Goal: Task Accomplishment & Management: Use online tool/utility

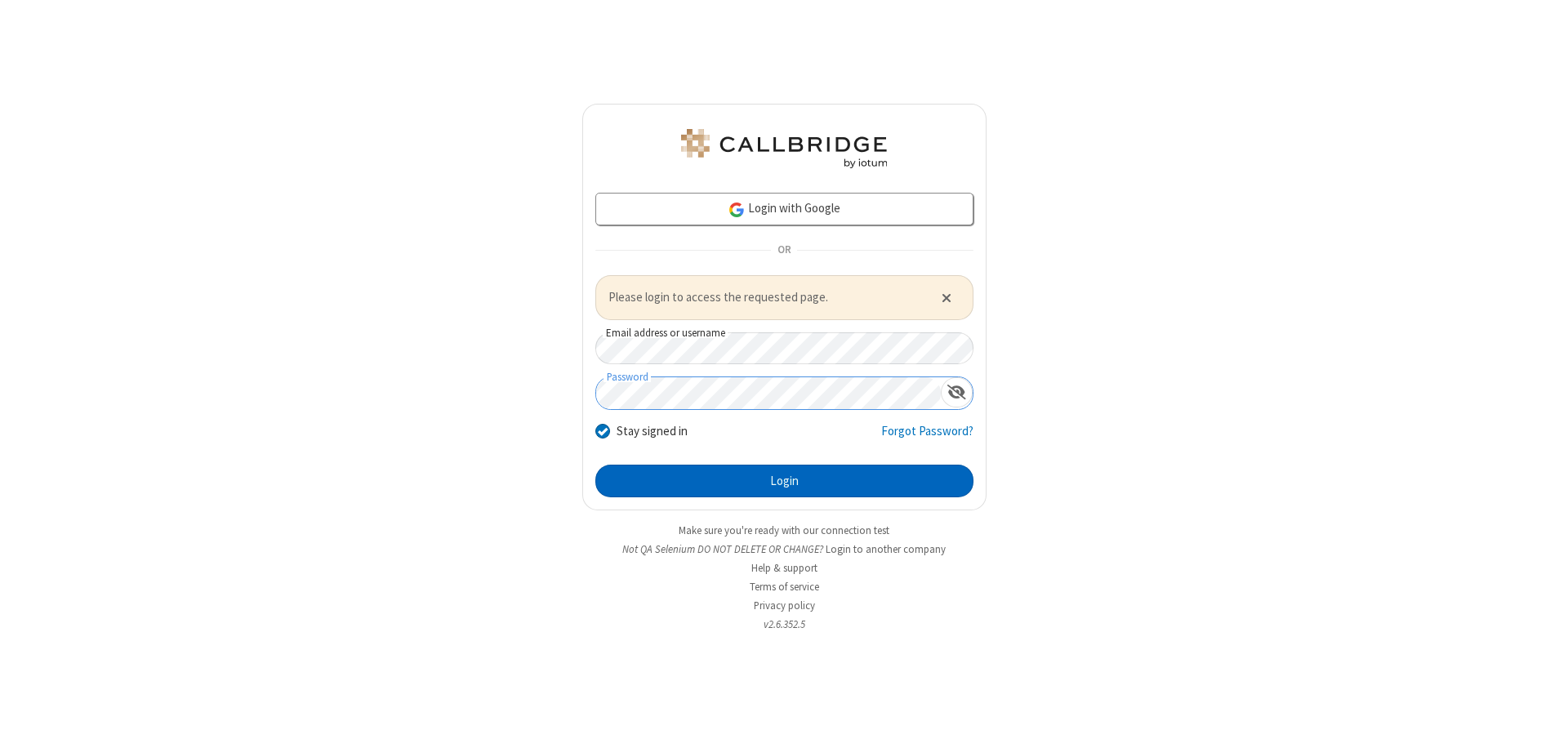
click at [784, 481] on button "Login" at bounding box center [785, 481] width 378 height 33
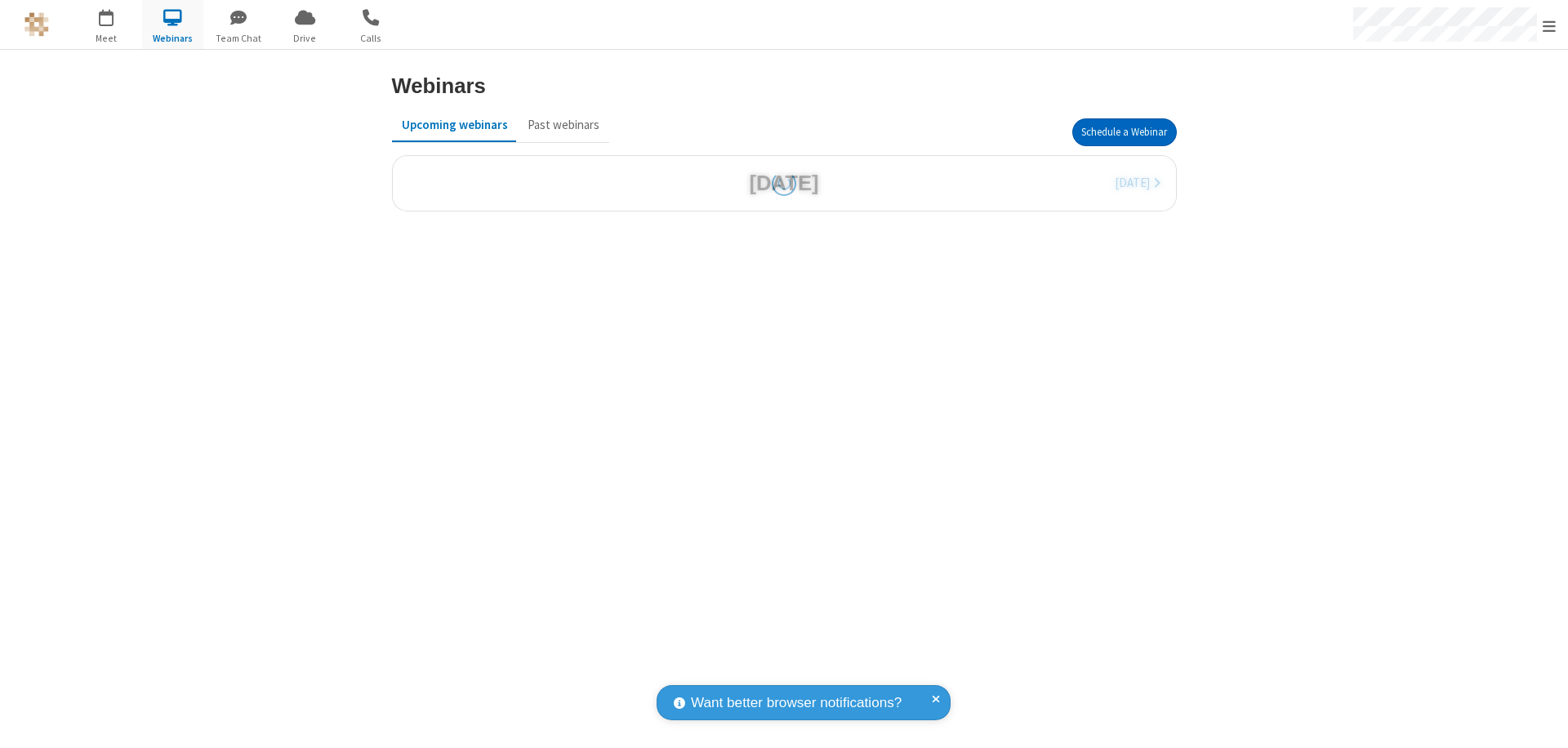
click at [1124, 132] on button "Schedule a Webinar" at bounding box center [1124, 132] width 104 height 28
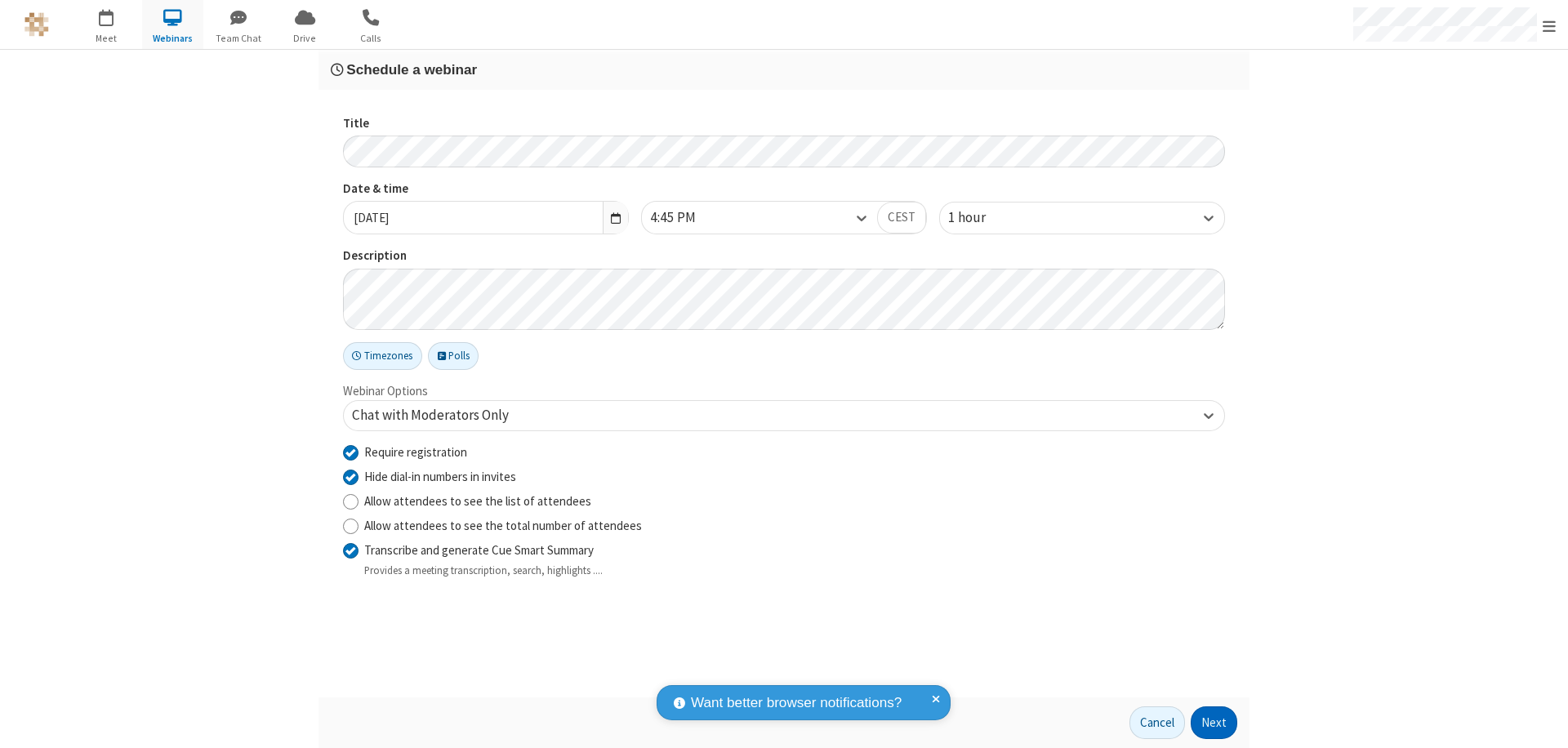
click at [1214, 723] on button "Next" at bounding box center [1213, 723] width 47 height 33
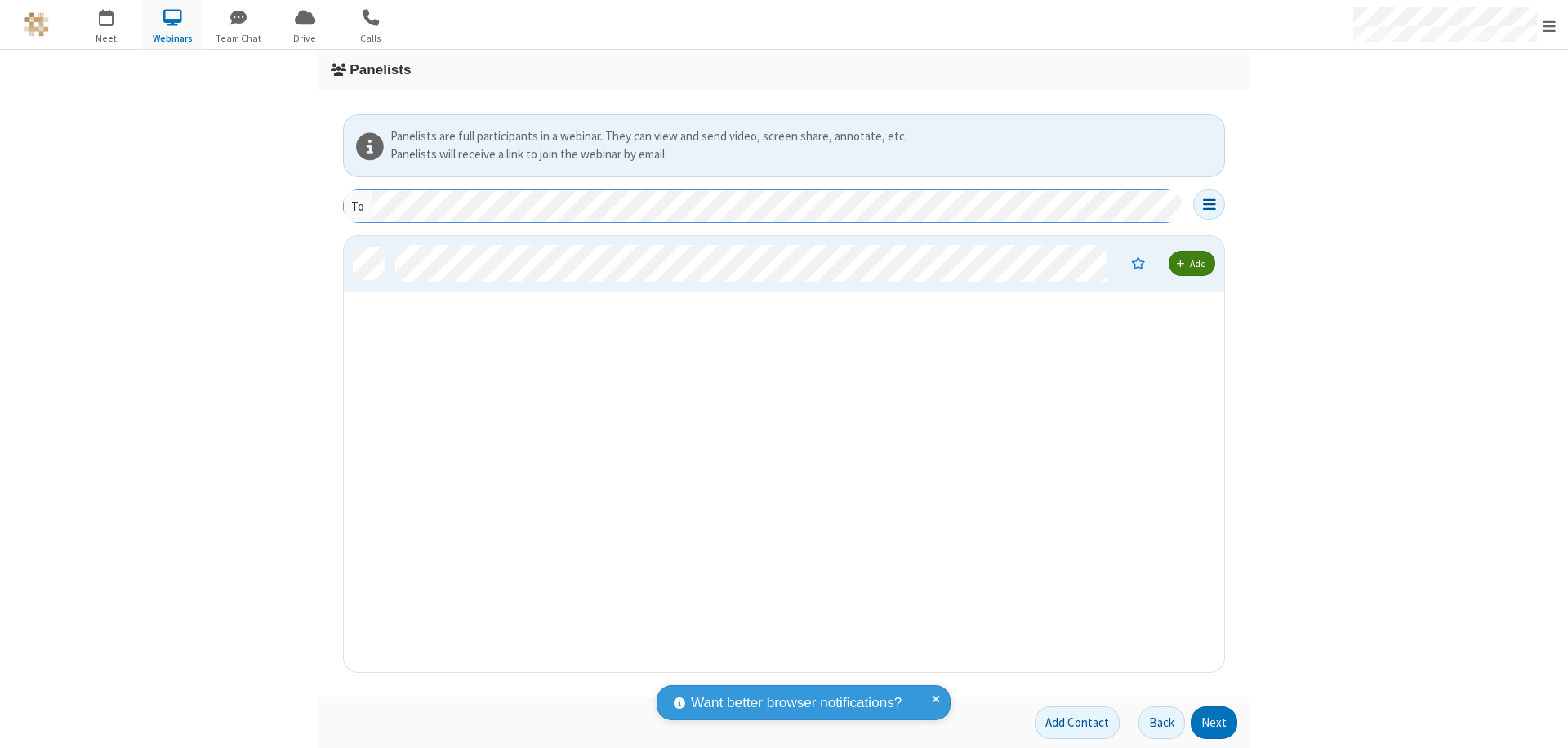
scroll to position [424, 868]
click at [1214, 723] on button "Next" at bounding box center [1213, 723] width 47 height 33
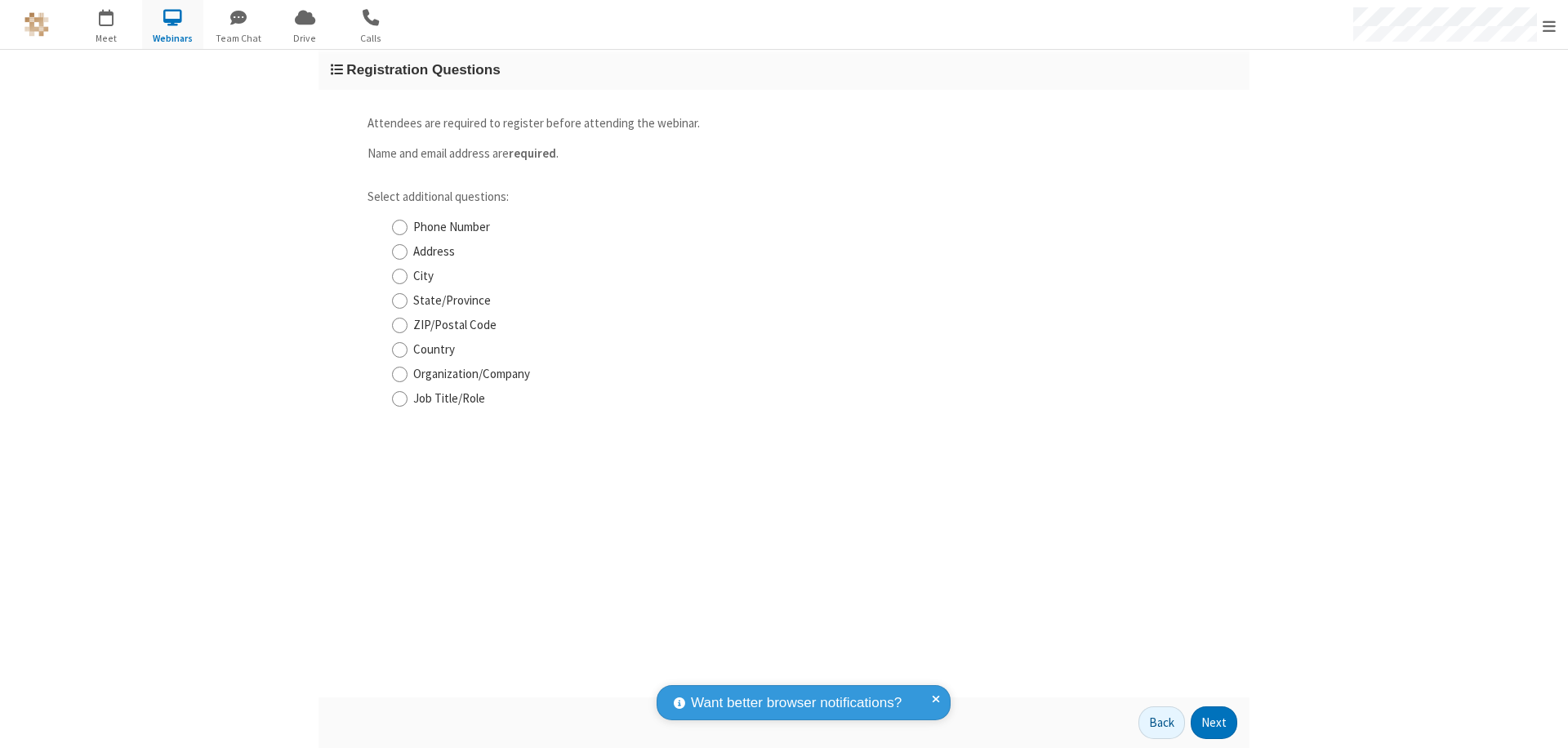
click at [399, 227] on input "Phone Number" at bounding box center [399, 227] width 16 height 17
checkbox input "true"
click at [1214, 723] on button "Next" at bounding box center [1213, 723] width 47 height 33
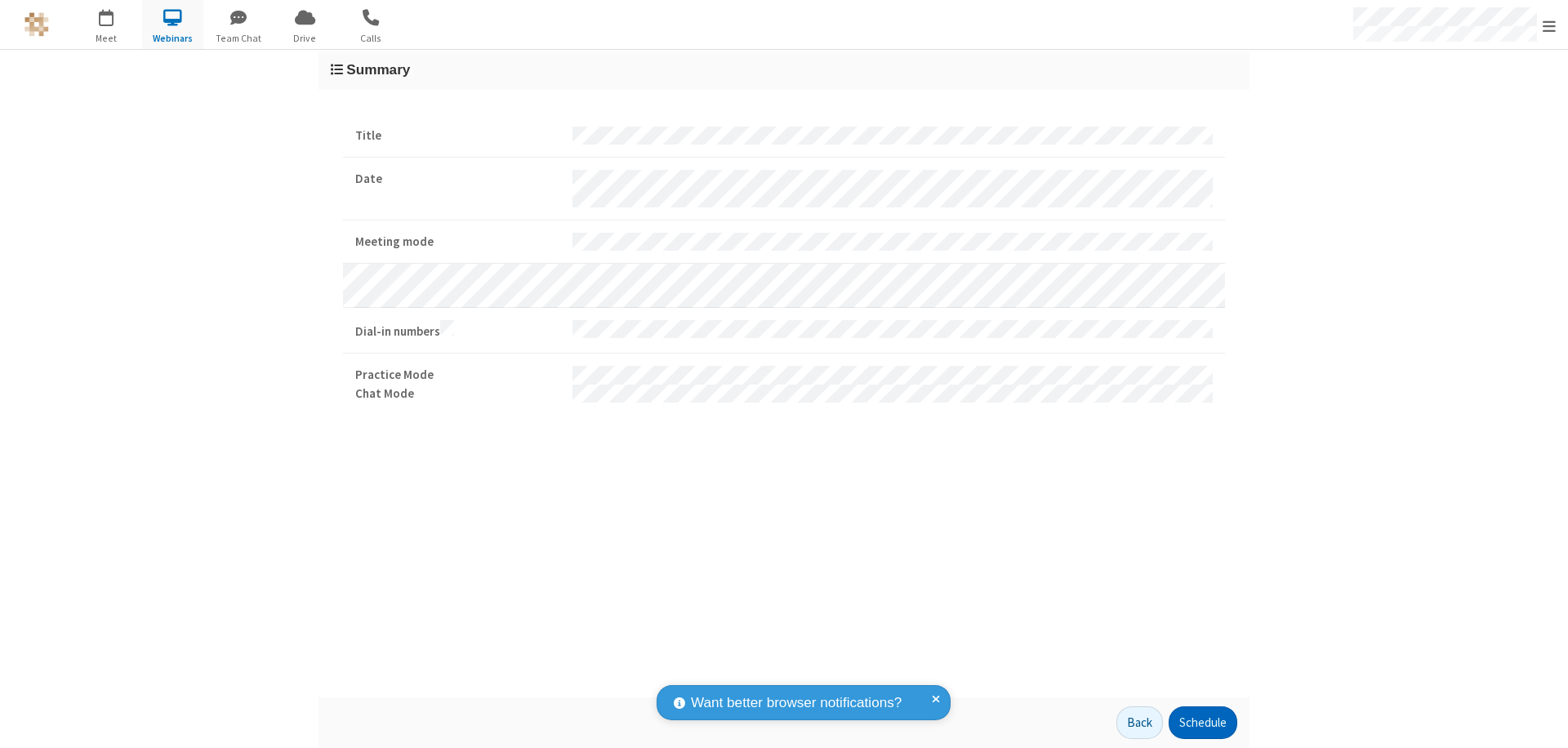
click at [1202, 723] on button "Schedule" at bounding box center [1203, 723] width 68 height 33
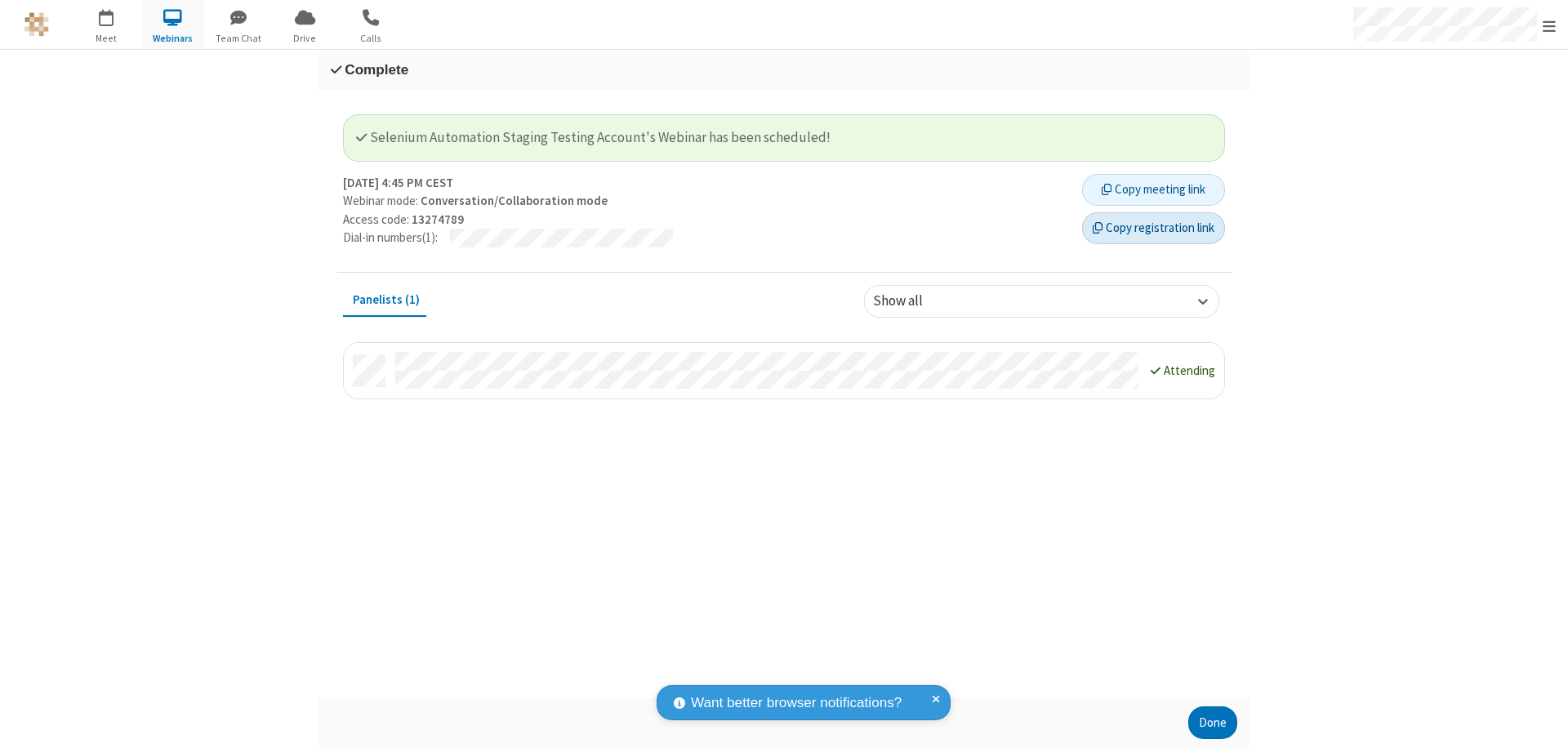
click at [1153, 228] on button "Copy registration link" at bounding box center [1153, 229] width 143 height 33
click at [1213, 723] on button "Done" at bounding box center [1213, 723] width 49 height 33
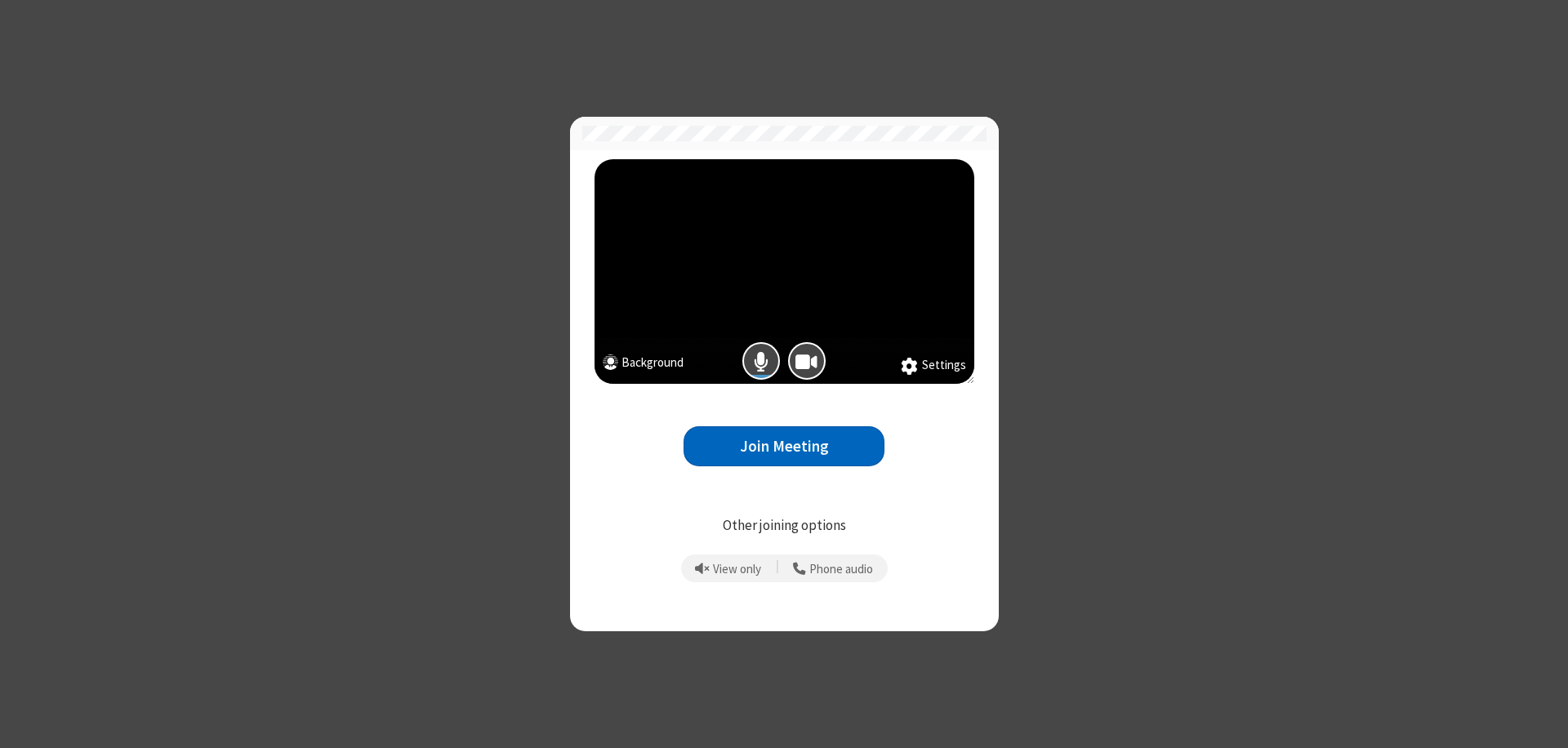
click at [784, 446] on button "Join Meeting" at bounding box center [784, 446] width 201 height 40
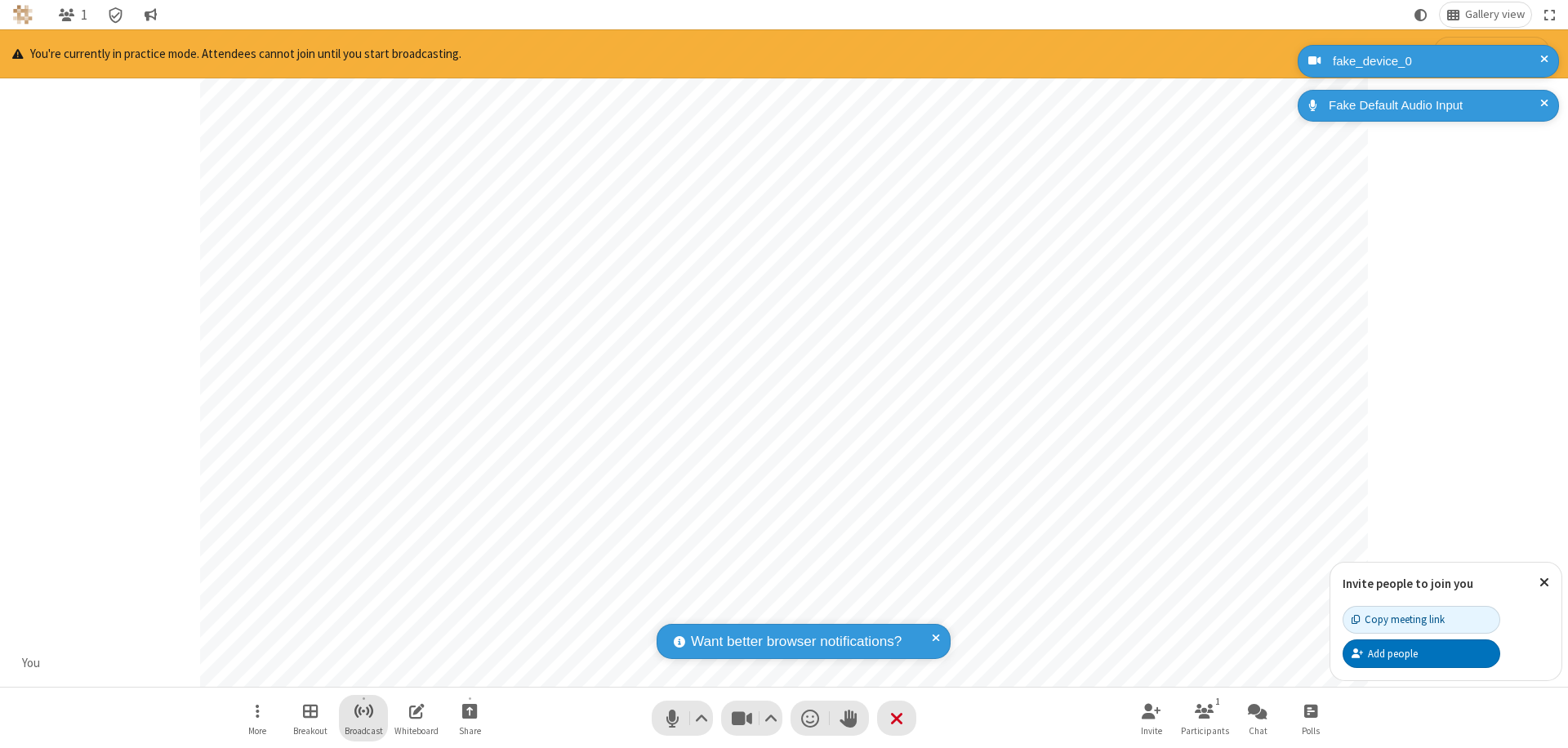
click at [363, 711] on span "Start broadcast" at bounding box center [364, 711] width 21 height 21
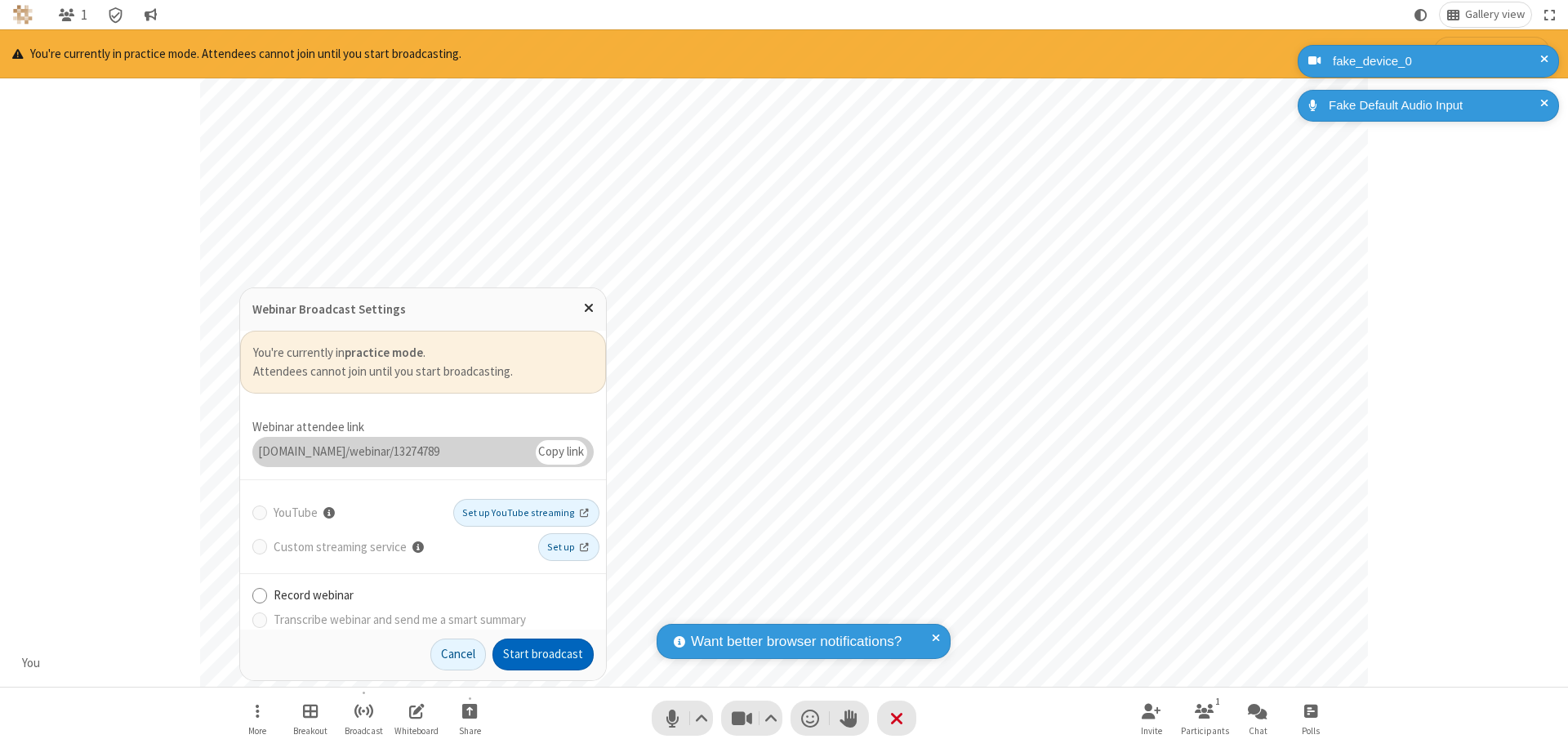
click at [543, 654] on button "Start broadcast" at bounding box center [543, 655] width 101 height 33
